Goal: Task Accomplishment & Management: Complete application form

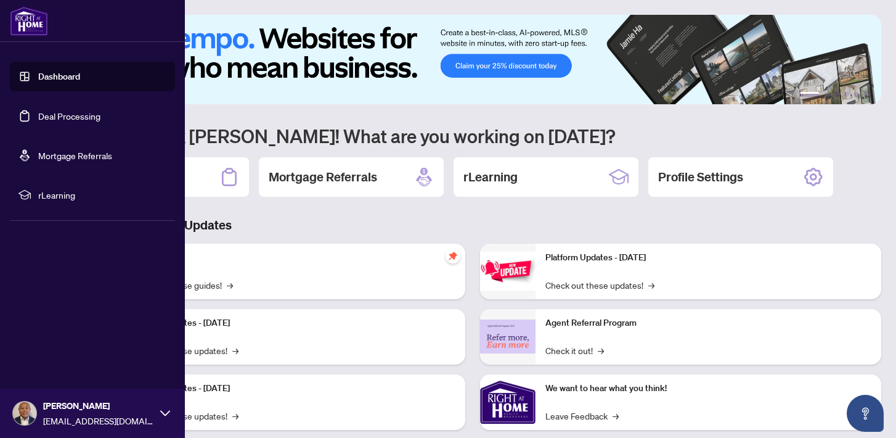
click at [46, 115] on link "Deal Processing" at bounding box center [69, 115] width 62 height 11
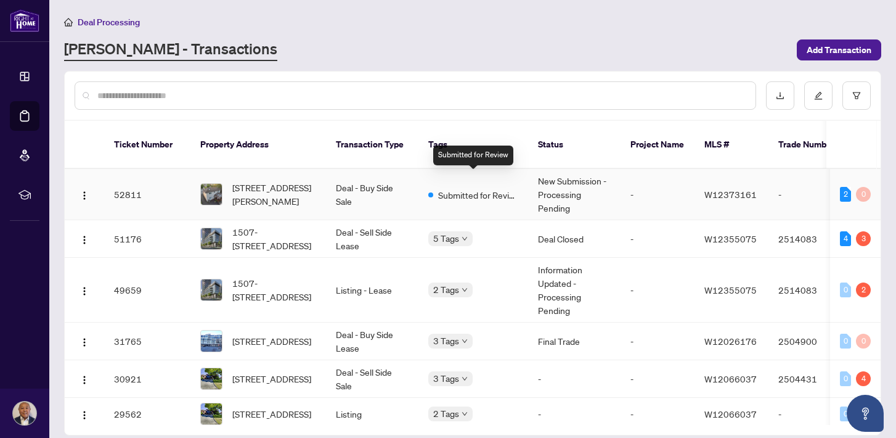
click at [478, 188] on span "Submitted for Review" at bounding box center [478, 195] width 80 height 14
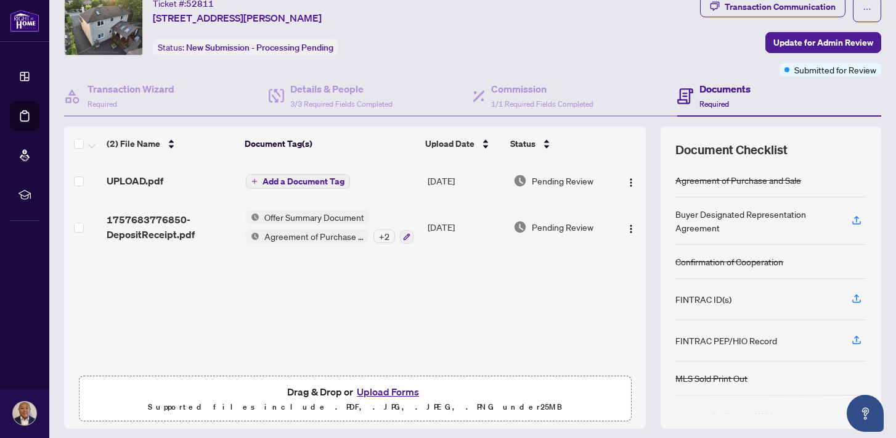
scroll to position [78, 0]
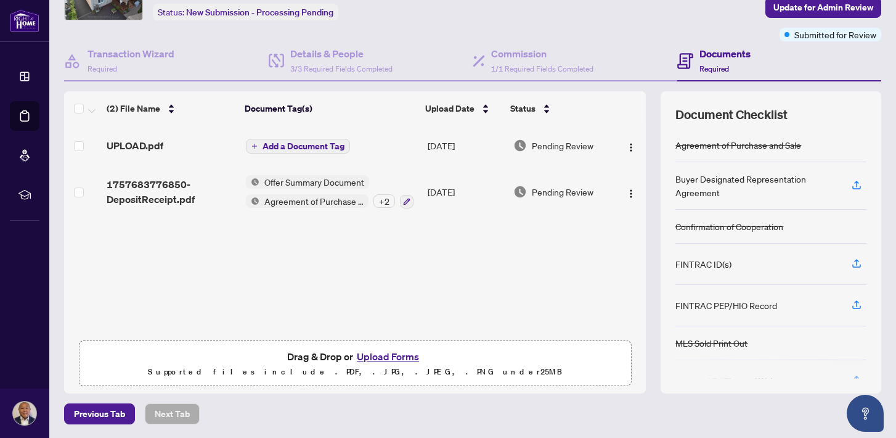
click at [387, 361] on button "Upload Forms" at bounding box center [388, 356] width 70 height 16
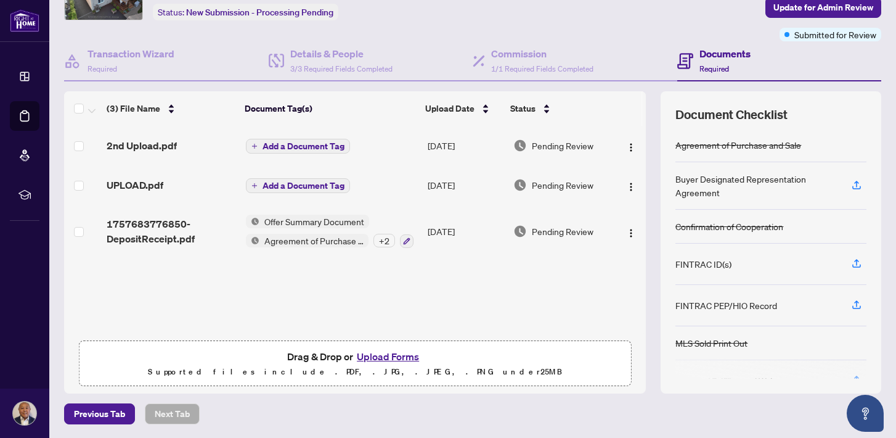
click at [318, 142] on span "Add a Document Tag" at bounding box center [304, 146] width 82 height 9
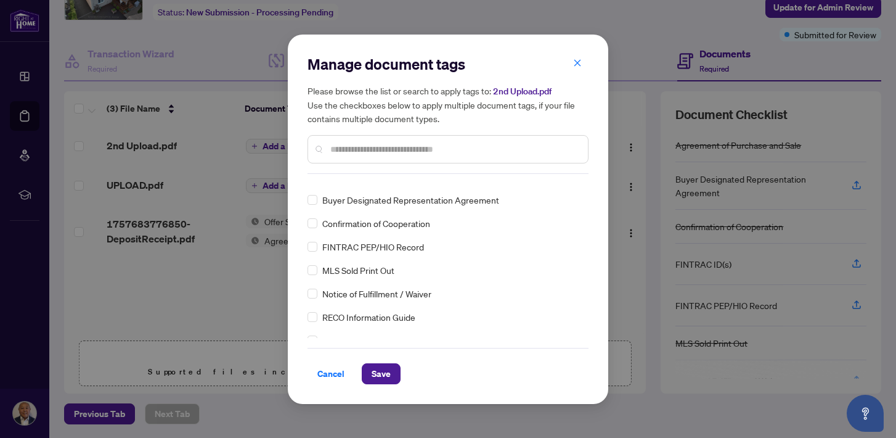
scroll to position [0, 0]
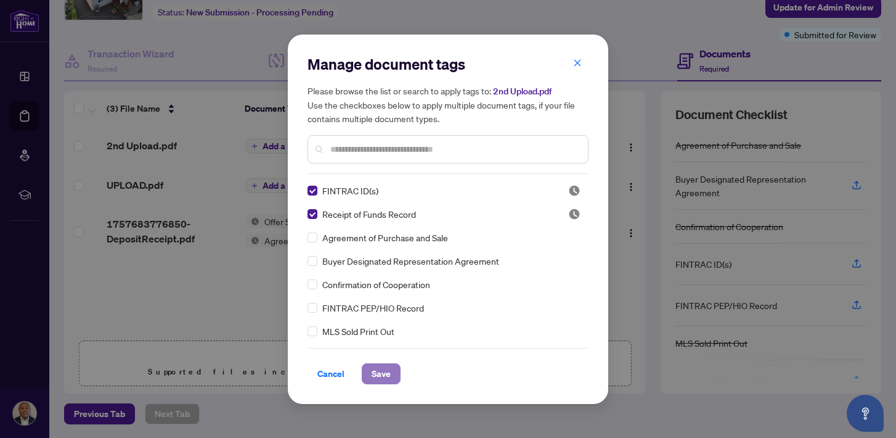
click at [380, 374] on span "Save" at bounding box center [381, 374] width 19 height 20
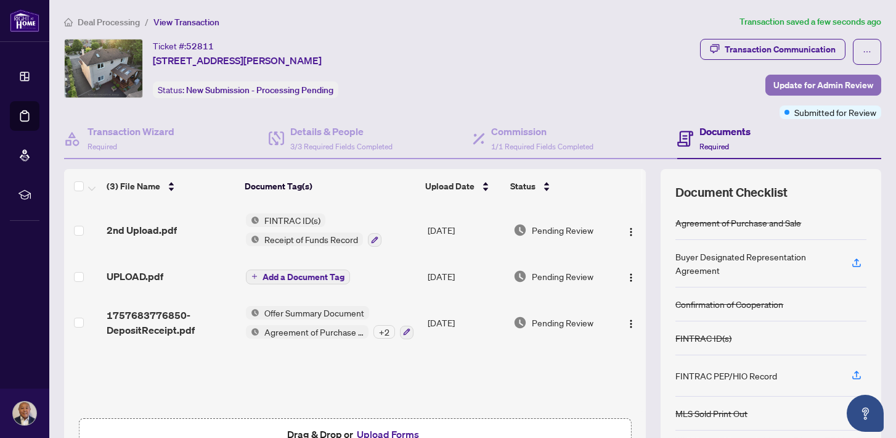
click at [832, 84] on span "Update for Admin Review" at bounding box center [824, 85] width 100 height 20
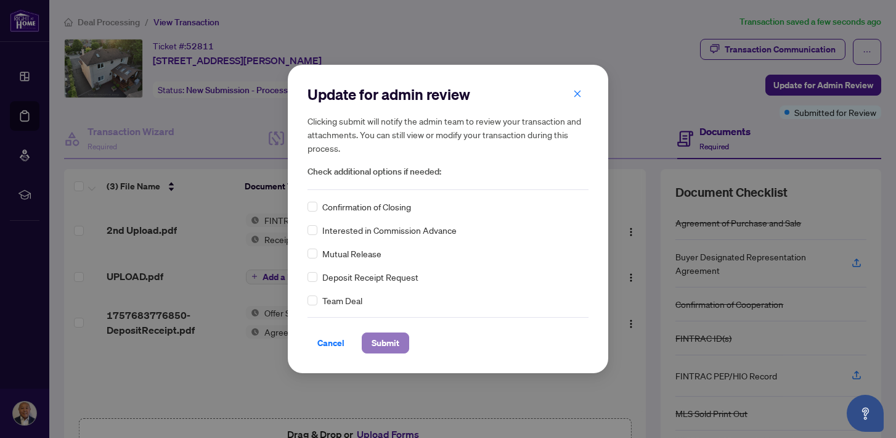
click at [390, 343] on span "Submit" at bounding box center [386, 343] width 28 height 20
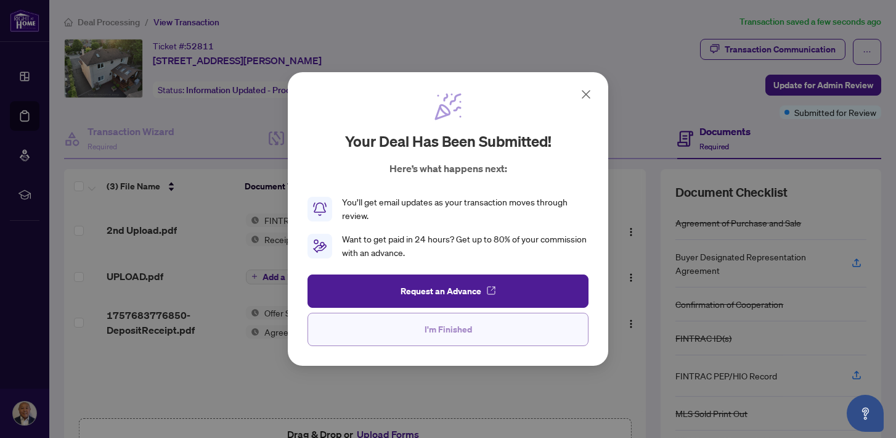
click at [442, 334] on span "I'm Finished" at bounding box center [448, 329] width 47 height 20
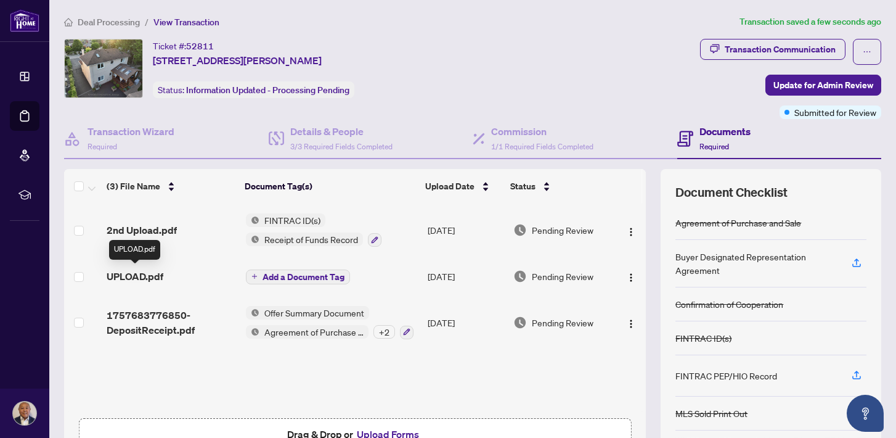
click at [131, 276] on span "UPLOAD.pdf" at bounding box center [135, 276] width 57 height 15
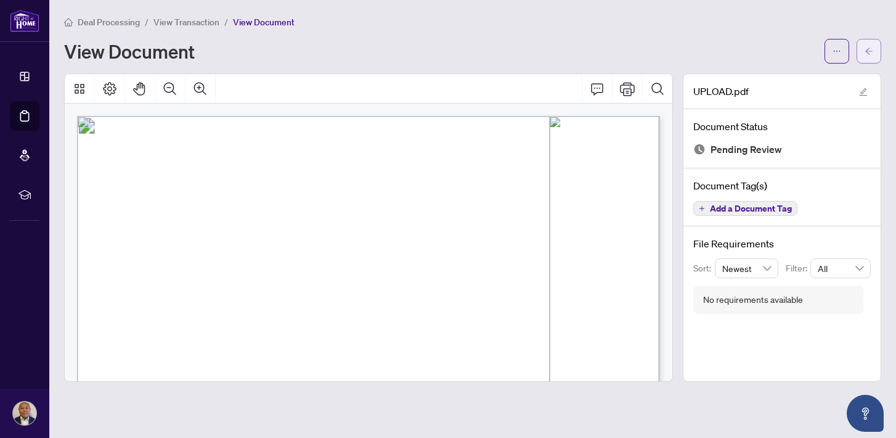
click at [870, 51] on icon "arrow-left" at bounding box center [869, 51] width 9 height 9
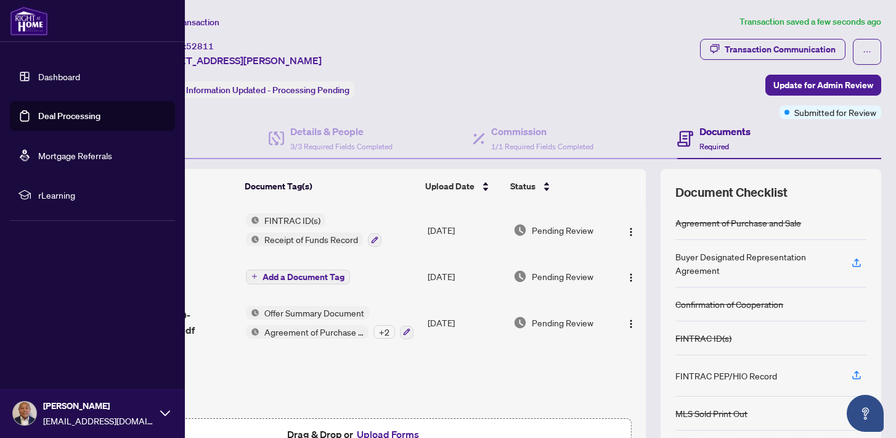
click at [44, 118] on link "Deal Processing" at bounding box center [69, 115] width 62 height 11
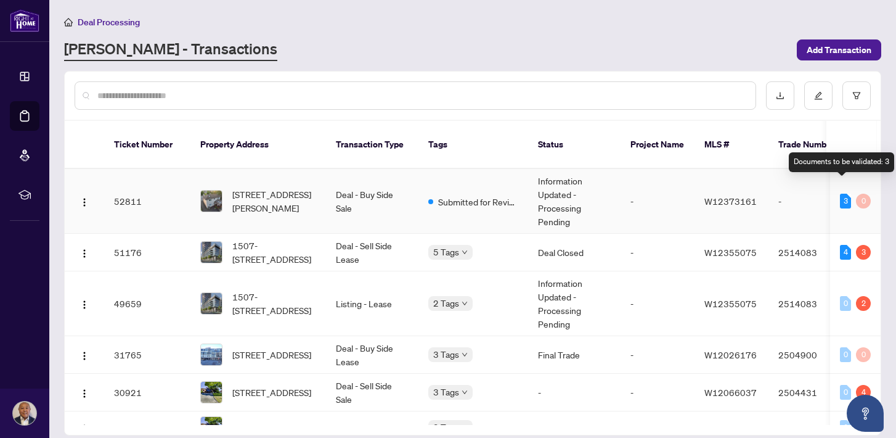
click at [842, 194] on div "3" at bounding box center [845, 201] width 11 height 15
click at [847, 194] on div "3" at bounding box center [845, 201] width 11 height 15
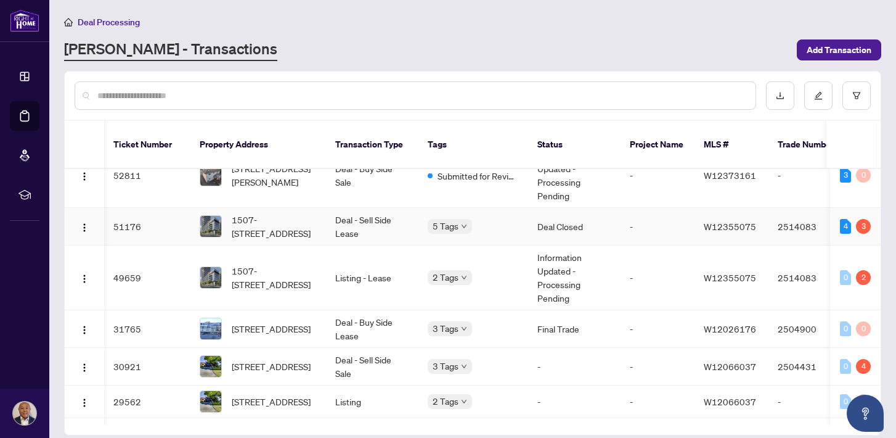
scroll to position [30, 1]
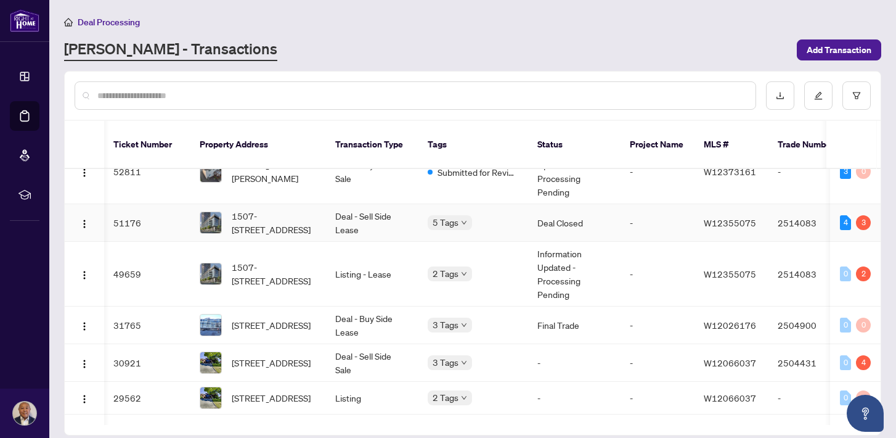
click at [388, 214] on td "Deal - Sell Side Lease" at bounding box center [372, 223] width 92 height 38
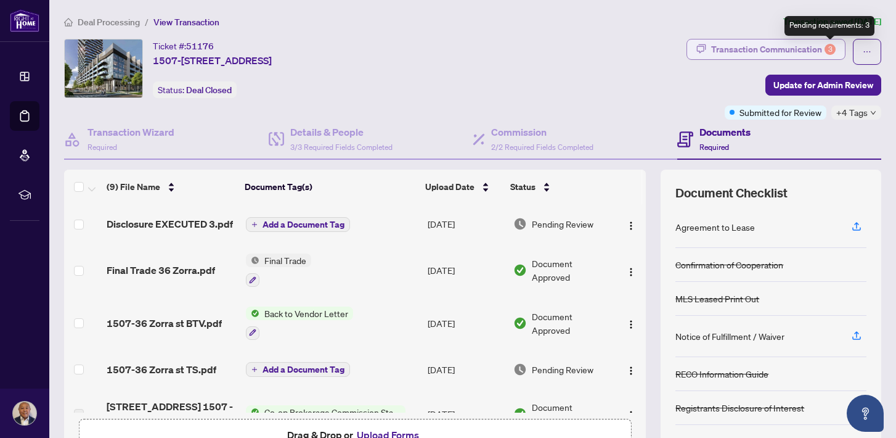
click at [835, 47] on div "3" at bounding box center [830, 49] width 11 height 11
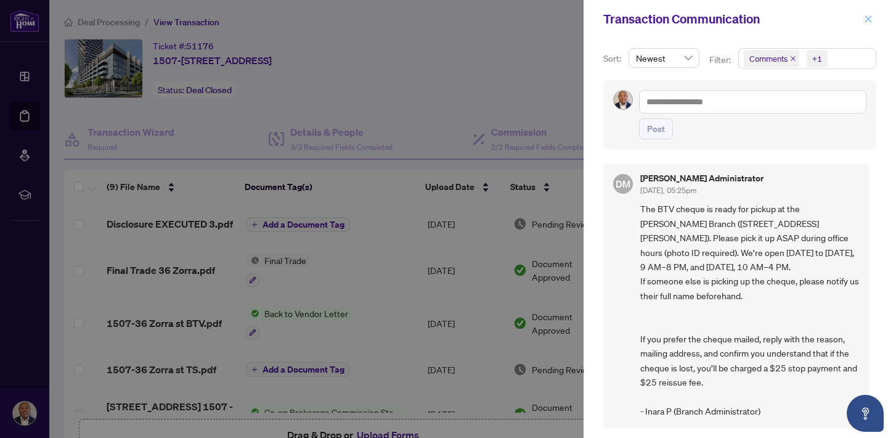
click at [870, 21] on icon "close" at bounding box center [869, 18] width 7 height 7
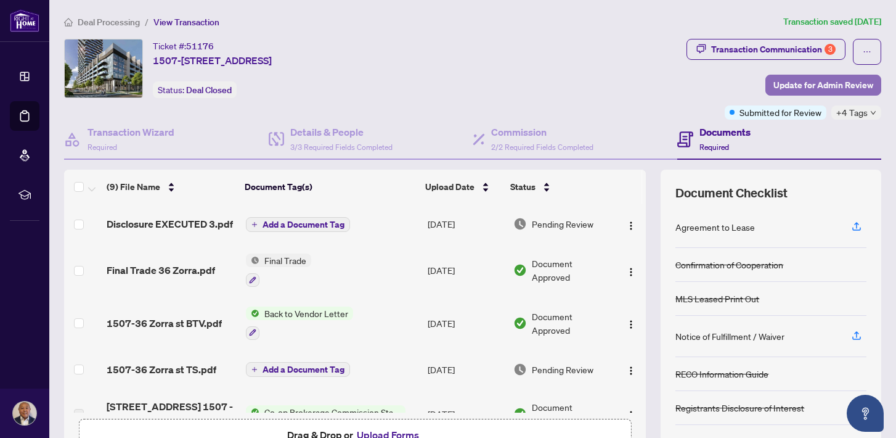
click at [845, 83] on span "Update for Admin Review" at bounding box center [824, 85] width 100 height 20
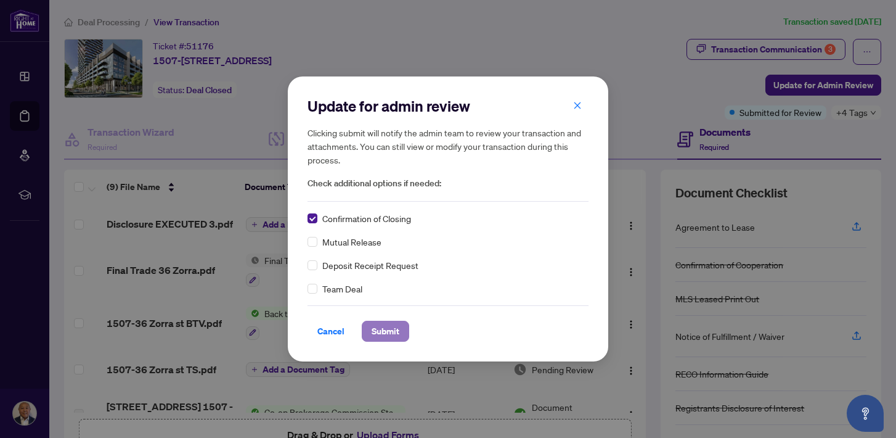
click at [388, 329] on span "Submit" at bounding box center [386, 331] width 28 height 20
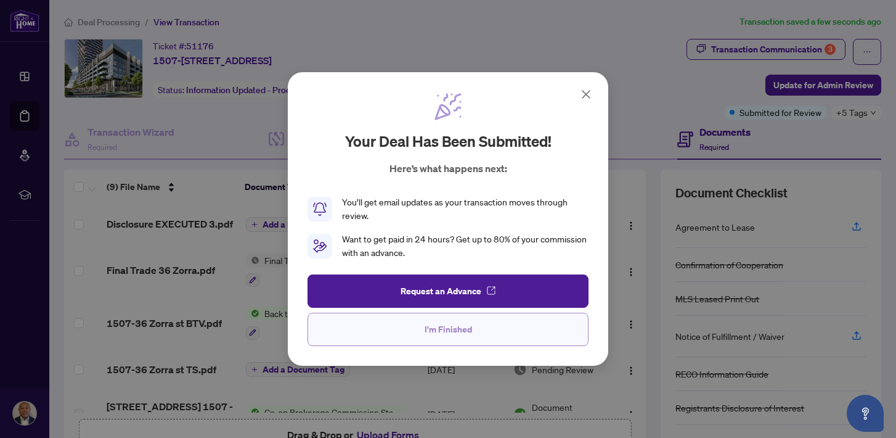
click at [471, 324] on span "I'm Finished" at bounding box center [448, 329] width 47 height 20
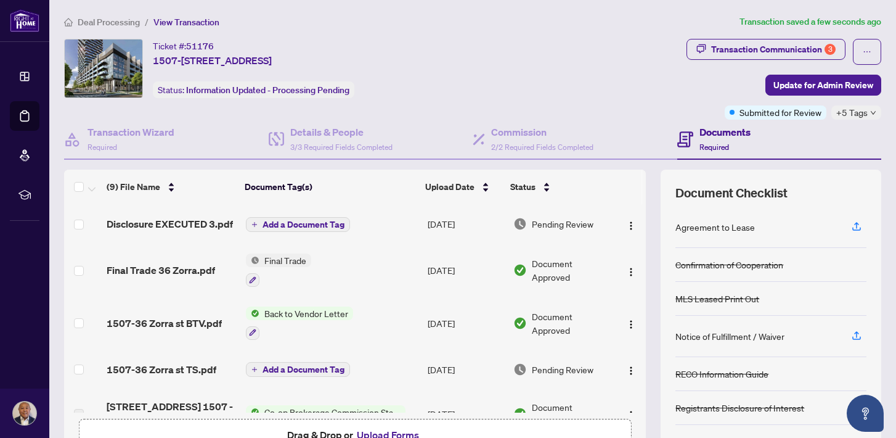
click at [615, 93] on div "Ticket #: 51176 1507-[STREET_ADDRESS] Status: Information Updated - Processing …" at bounding box center [373, 68] width 618 height 59
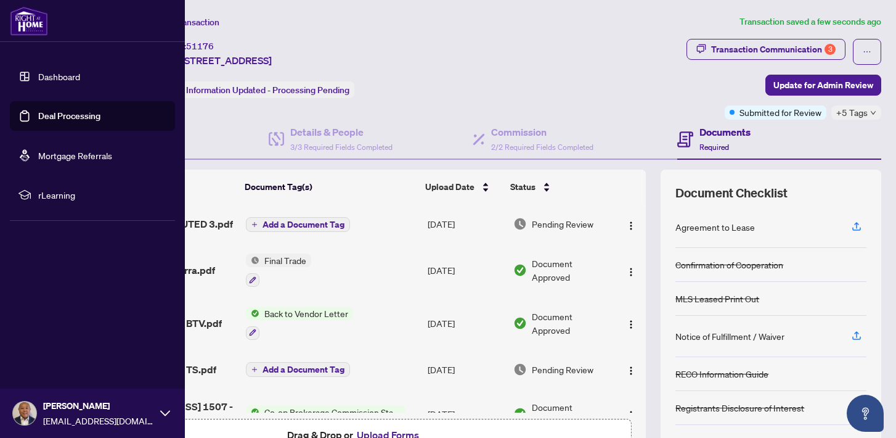
click at [65, 114] on link "Deal Processing" at bounding box center [69, 115] width 62 height 11
